Goal: Information Seeking & Learning: Find specific fact

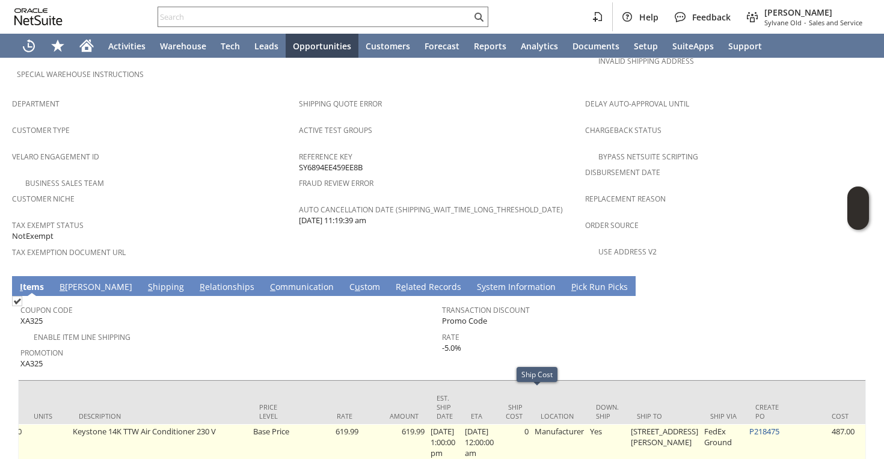
scroll to position [0, 505]
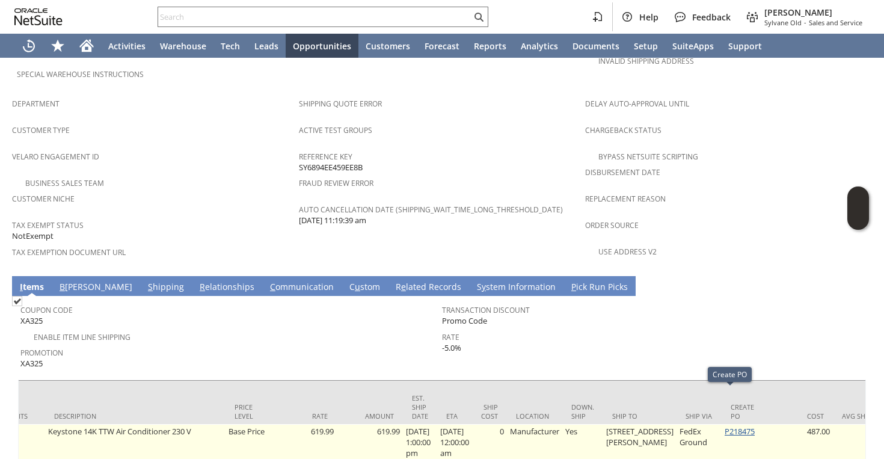
click at [725, 426] on link "P218475" at bounding box center [740, 431] width 30 height 11
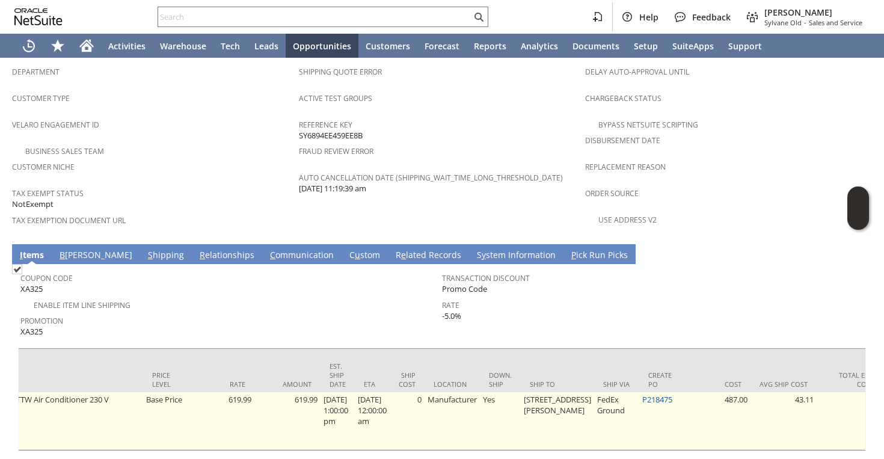
scroll to position [0, 588]
click at [442, 392] on td "Manufacturer" at bounding box center [451, 421] width 55 height 58
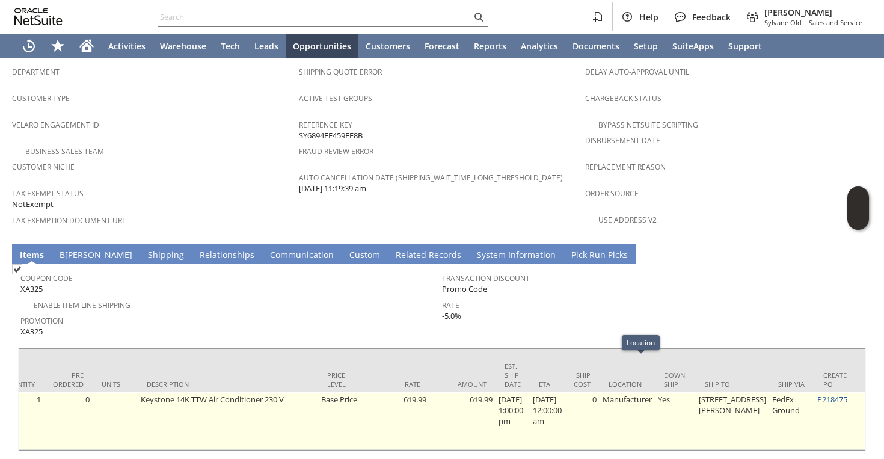
scroll to position [0, 410]
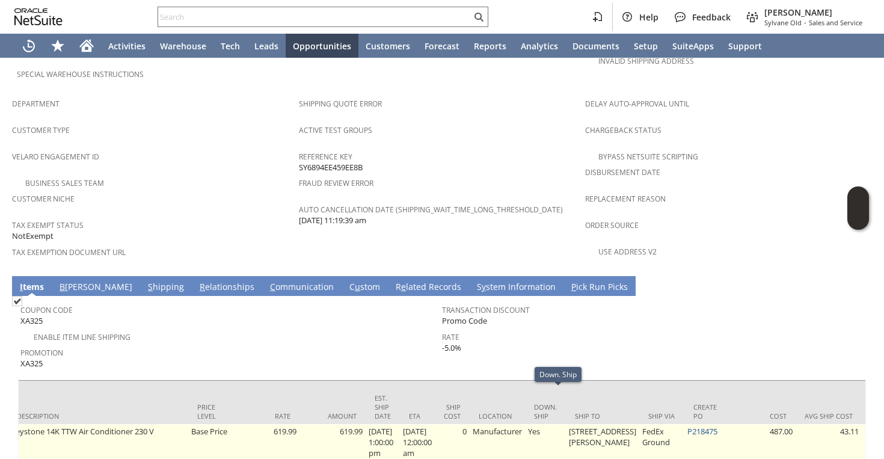
scroll to position [0, 547]
click at [215, 424] on td "Base Price" at bounding box center [205, 453] width 45 height 58
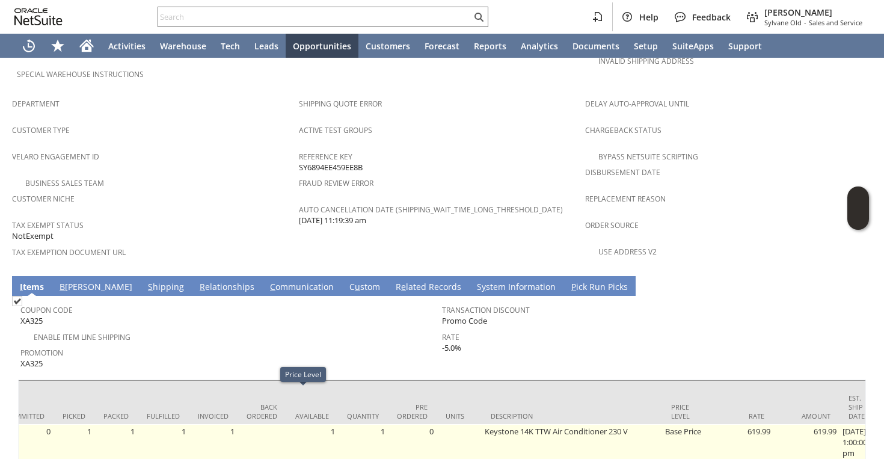
scroll to position [0, 0]
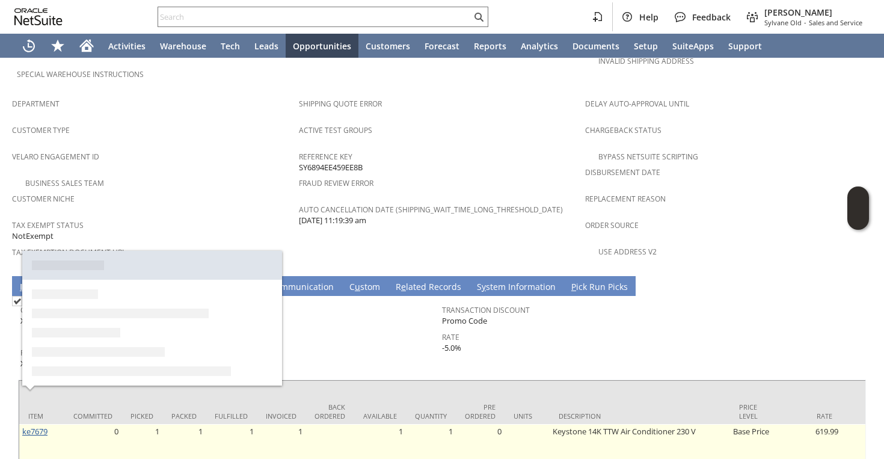
click at [46, 426] on link "ke7679" at bounding box center [34, 431] width 25 height 11
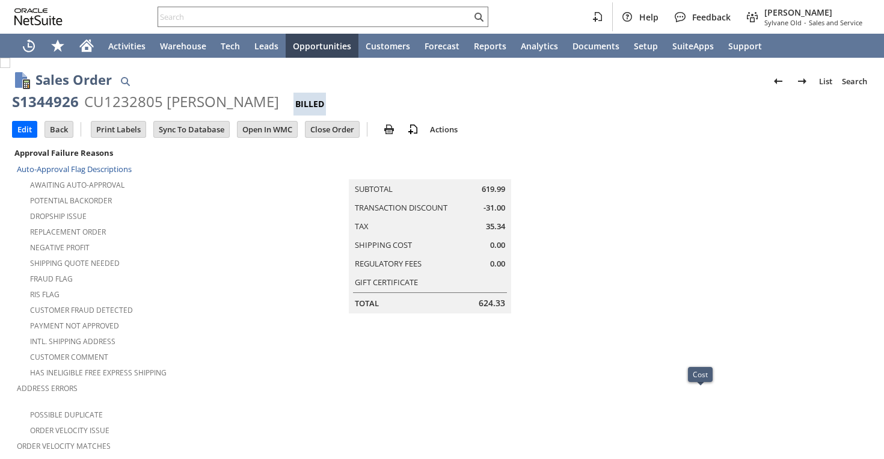
scroll to position [0, 590]
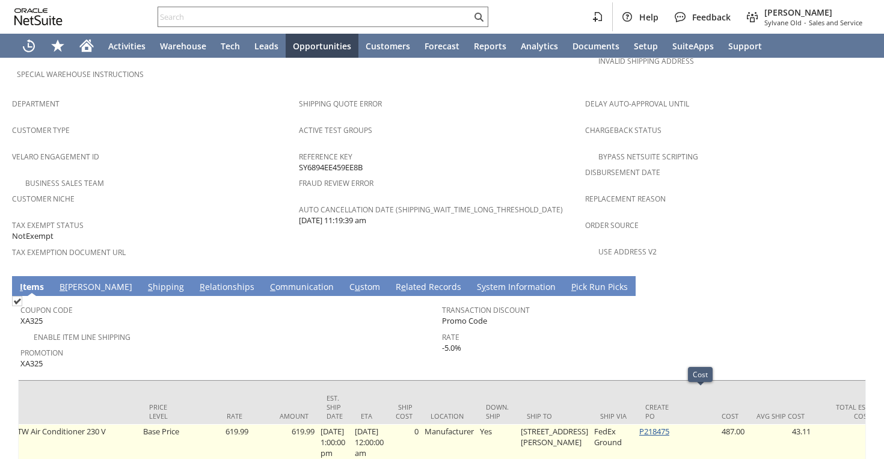
click at [655, 426] on link "P218475" at bounding box center [654, 431] width 30 height 11
